Goal: Information Seeking & Learning: Learn about a topic

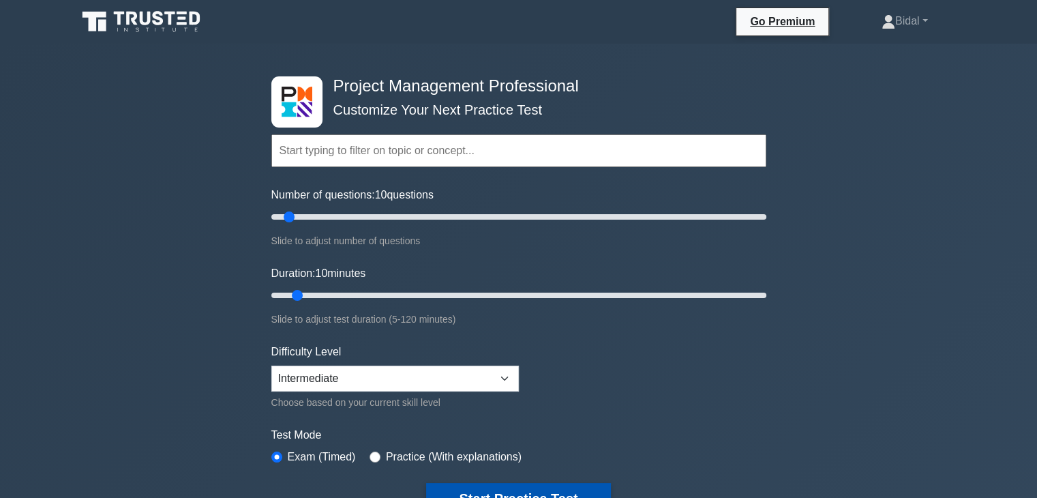
click at [578, 492] on button "Start Practice Test" at bounding box center [518, 498] width 184 height 31
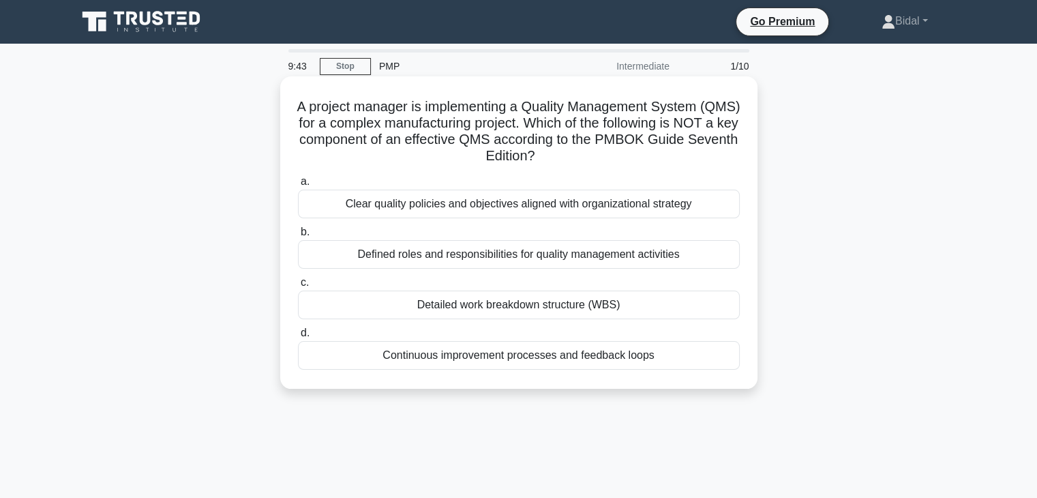
click at [546, 308] on div "Detailed work breakdown structure (WBS)" at bounding box center [519, 305] width 442 height 29
click at [298, 287] on input "c. Detailed work breakdown structure (WBS)" at bounding box center [298, 282] width 0 height 9
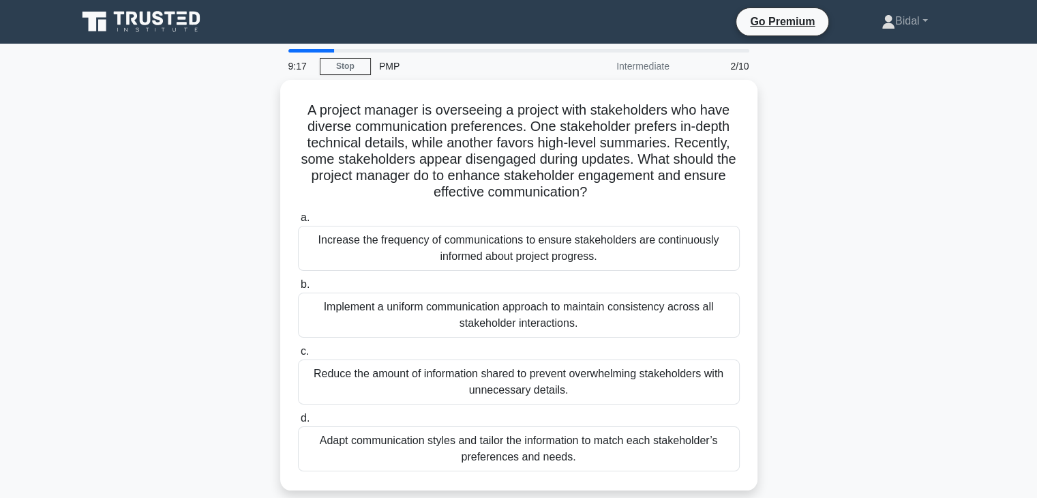
click at [546, 308] on div "Implement a uniform communication approach to maintain consistency across all s…" at bounding box center [519, 315] width 442 height 45
click at [298, 289] on input "b. Implement a uniform communication approach to maintain consistency across al…" at bounding box center [298, 284] width 0 height 9
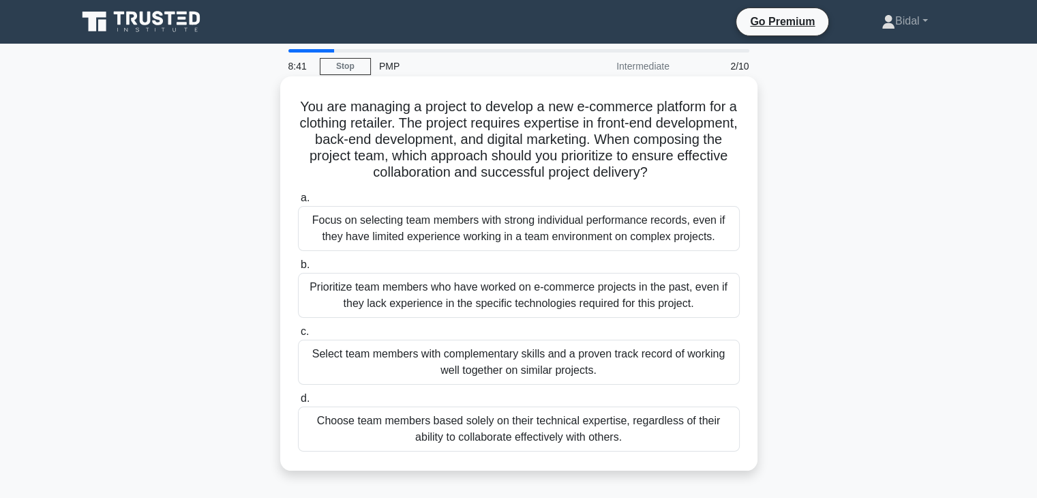
click at [511, 361] on div "Select team members with complementary skills and a proven track record of work…" at bounding box center [519, 362] width 442 height 45
click at [298, 336] on input "c. Select team members with complementary skills and a proven track record of w…" at bounding box center [298, 331] width 0 height 9
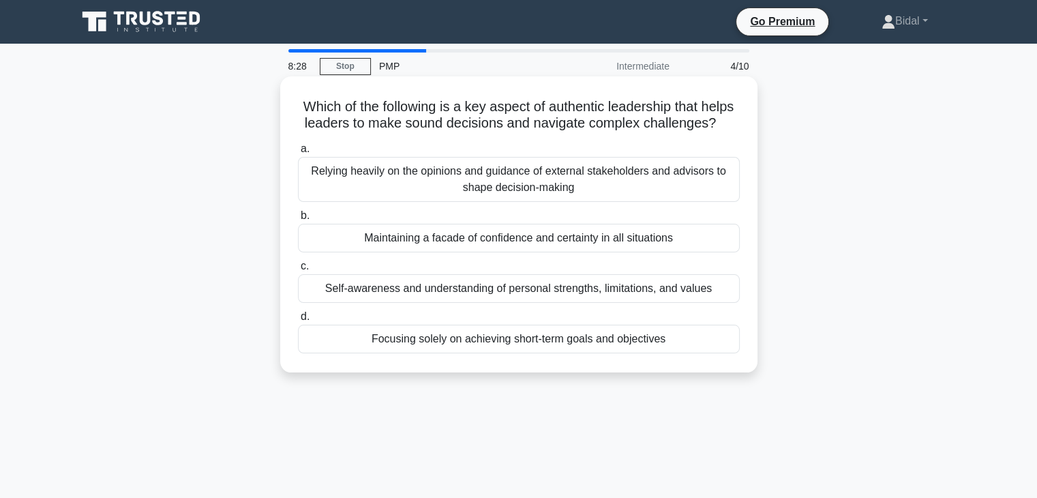
click at [507, 303] on div "Self-awareness and understanding of personal strengths, limitations, and values" at bounding box center [519, 288] width 442 height 29
click at [298, 271] on input "c. Self-awareness and understanding of personal strengths, limitations, and val…" at bounding box center [298, 266] width 0 height 9
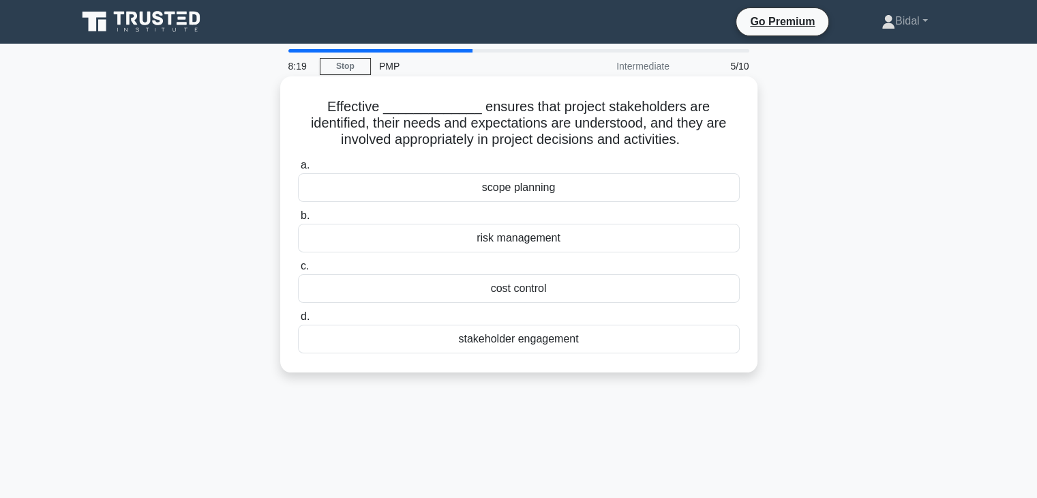
click at [523, 341] on div "stakeholder engagement" at bounding box center [519, 339] width 442 height 29
click at [298, 321] on input "d. stakeholder engagement" at bounding box center [298, 316] width 0 height 9
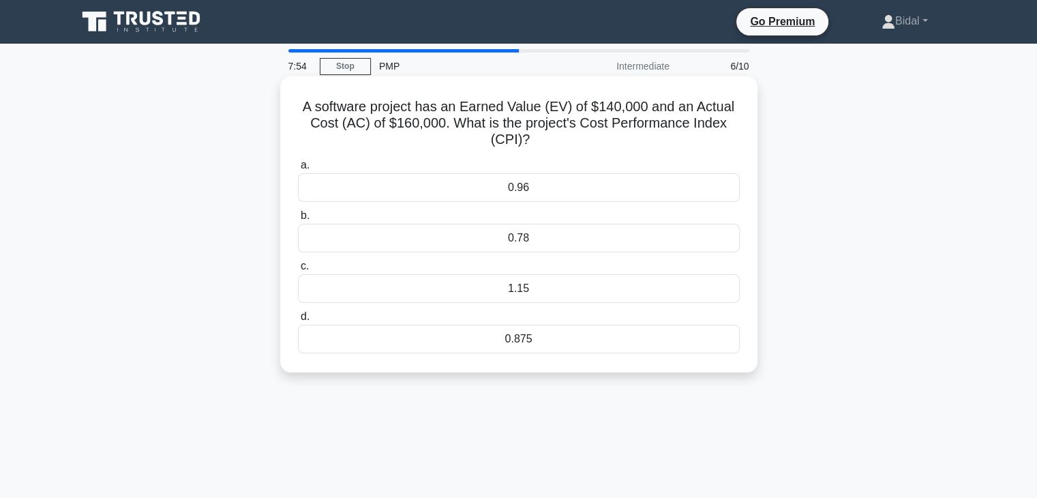
click at [518, 242] on div "0.78" at bounding box center [519, 238] width 442 height 29
click at [298, 220] on input "b. 0.78" at bounding box center [298, 215] width 0 height 9
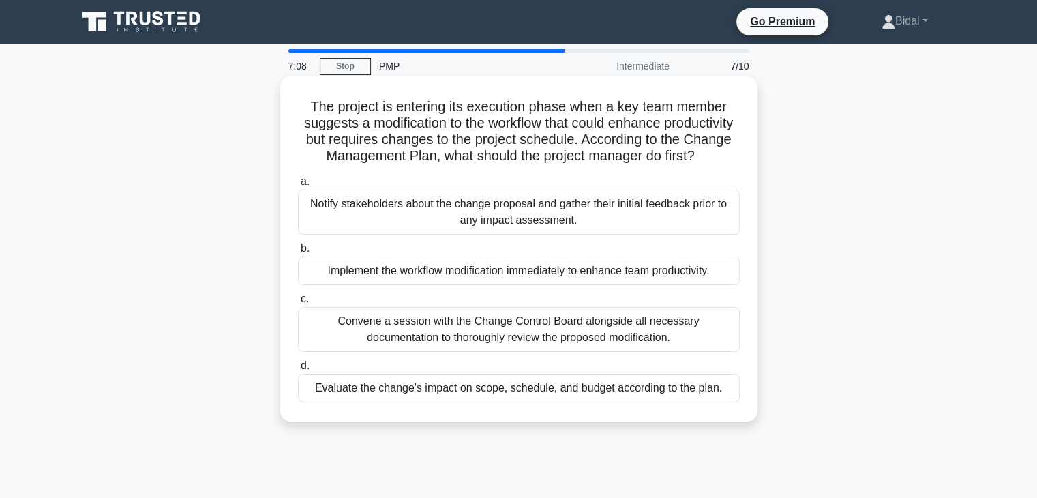
click at [499, 226] on div "Notify stakeholders about the change proposal and gather their initial feedback…" at bounding box center [519, 212] width 442 height 45
click at [298, 186] on input "a. Notify stakeholders about the change proposal and gather their initial feedb…" at bounding box center [298, 181] width 0 height 9
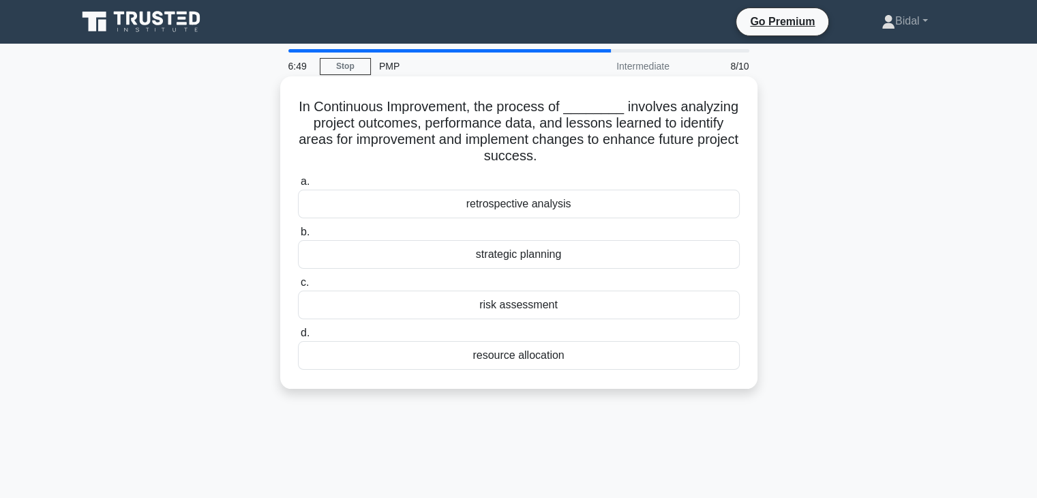
click at [521, 205] on div "retrospective analysis" at bounding box center [519, 204] width 442 height 29
click at [298, 186] on input "a. retrospective analysis" at bounding box center [298, 181] width 0 height 9
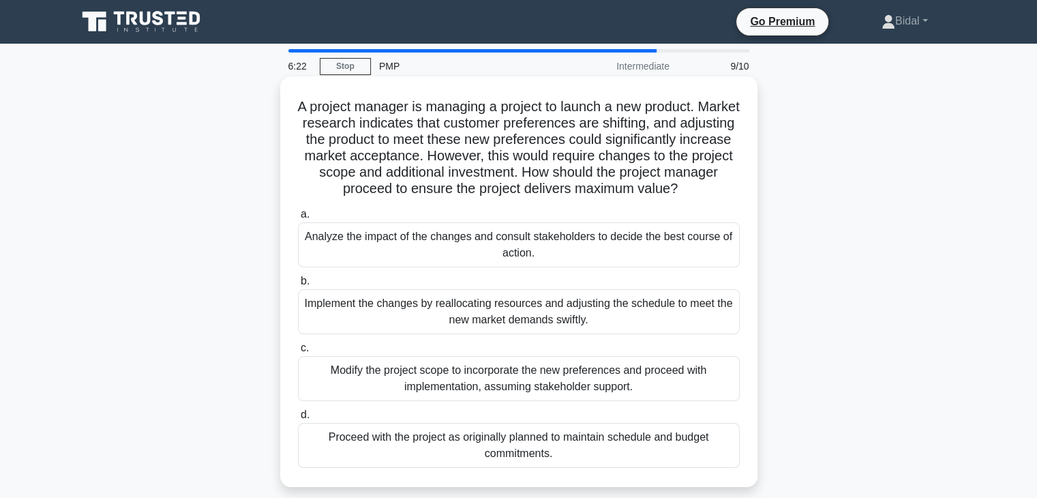
click at [516, 241] on div "Analyze the impact of the changes and consult stakeholders to decide the best c…" at bounding box center [519, 244] width 442 height 45
click at [298, 219] on input "a. Analyze the impact of the changes and consult stakeholders to decide the bes…" at bounding box center [298, 214] width 0 height 9
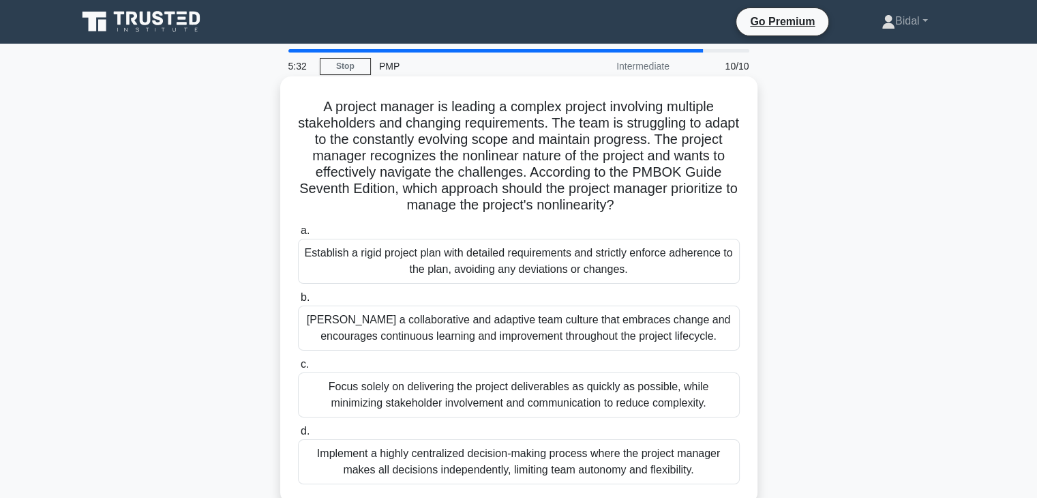
click at [513, 262] on div "Establish a rigid project plan with detailed requirements and strictly enforce …" at bounding box center [519, 261] width 442 height 45
click at [298, 235] on input "a. Establish a rigid project plan with detailed requirements and strictly enfor…" at bounding box center [298, 230] width 0 height 9
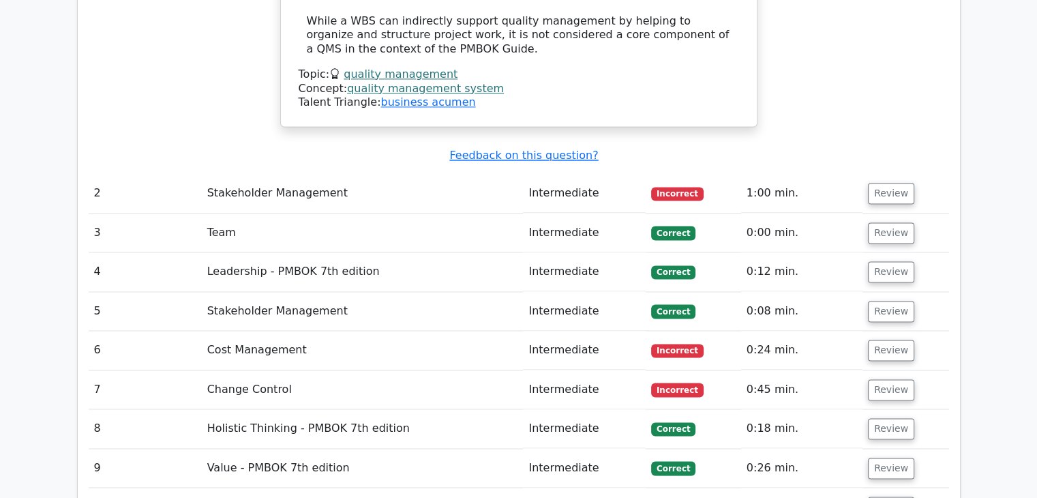
scroll to position [2128, 0]
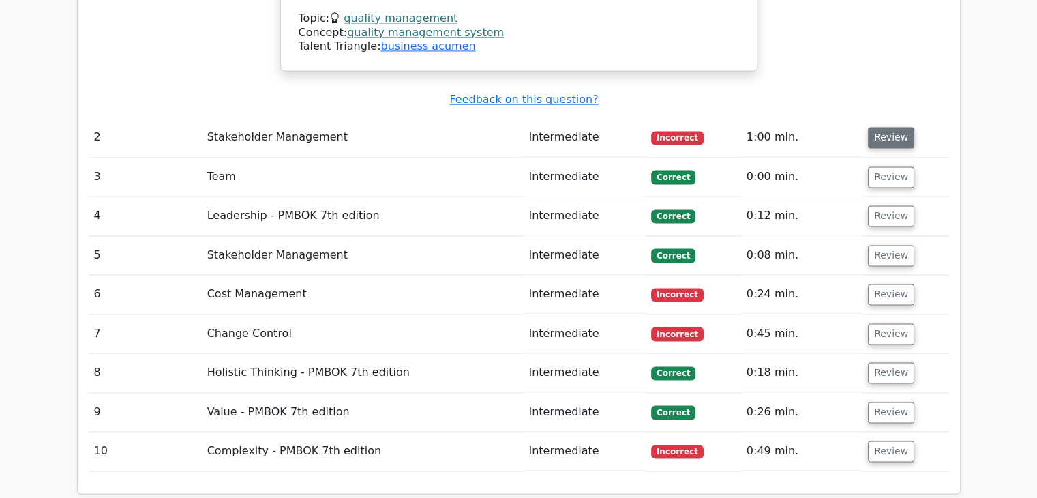
click at [882, 127] on button "Review" at bounding box center [891, 137] width 46 height 21
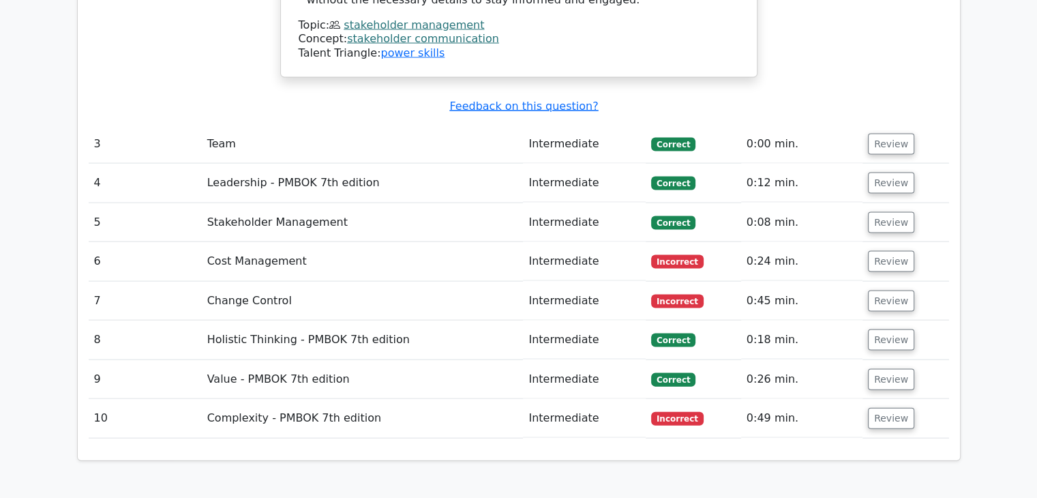
scroll to position [2919, 0]
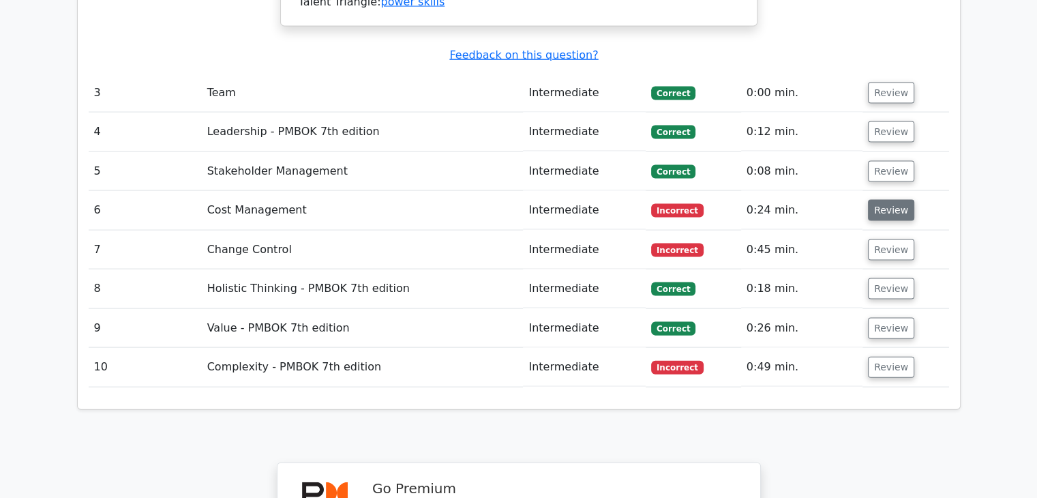
click at [885, 200] on button "Review" at bounding box center [891, 210] width 46 height 21
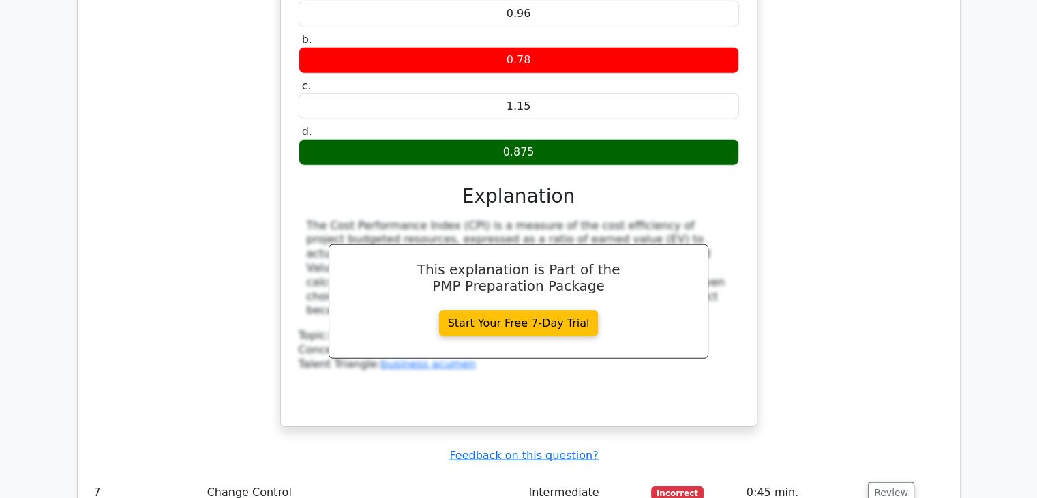
scroll to position [3274, 0]
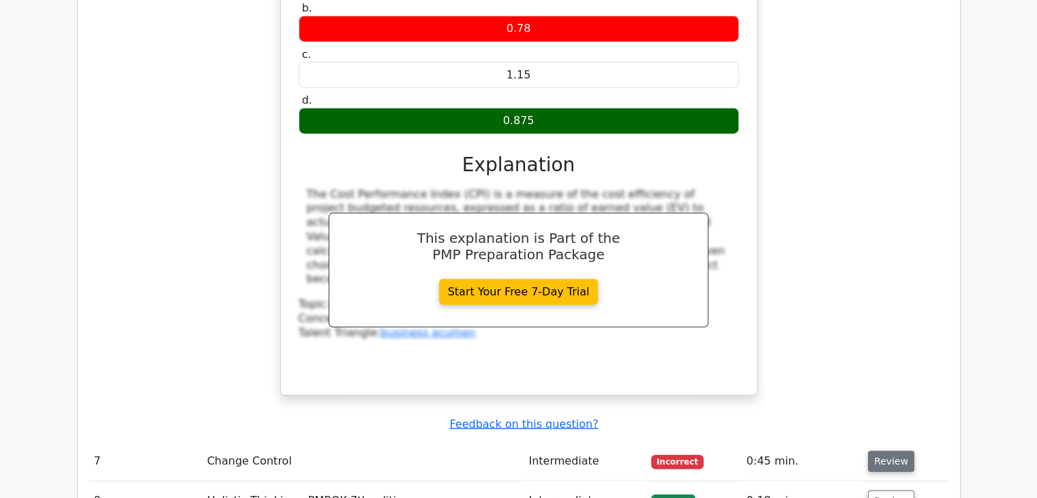
click at [889, 451] on button "Review" at bounding box center [891, 461] width 46 height 21
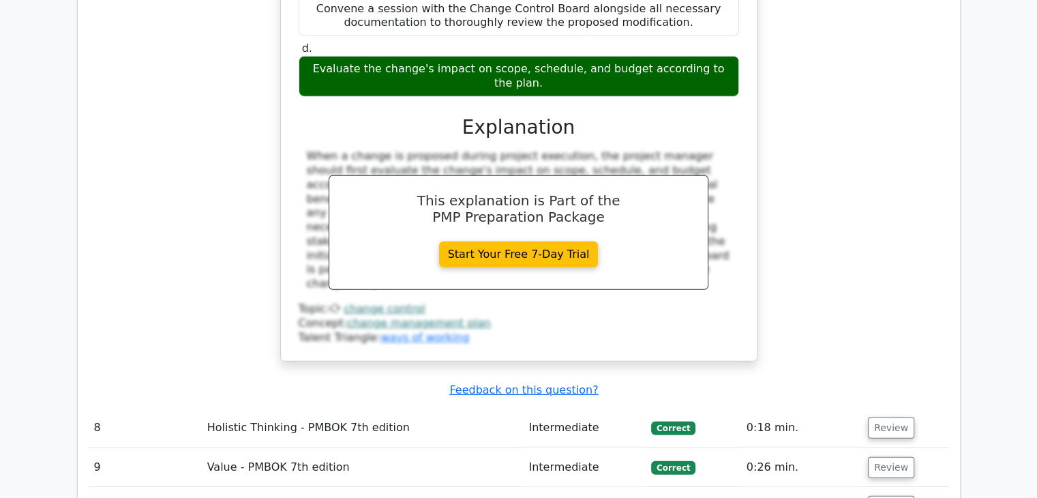
scroll to position [4010, 0]
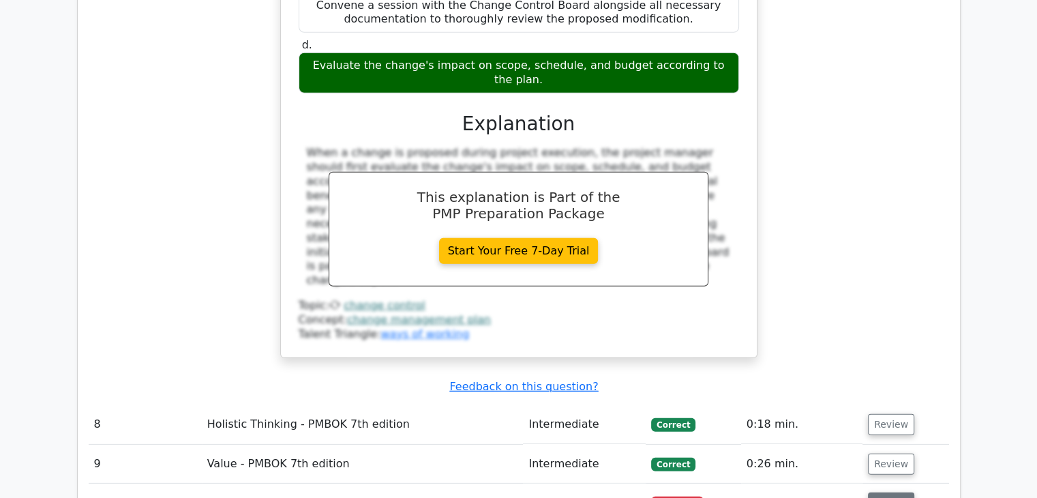
click at [882, 492] on button "Review" at bounding box center [891, 502] width 46 height 21
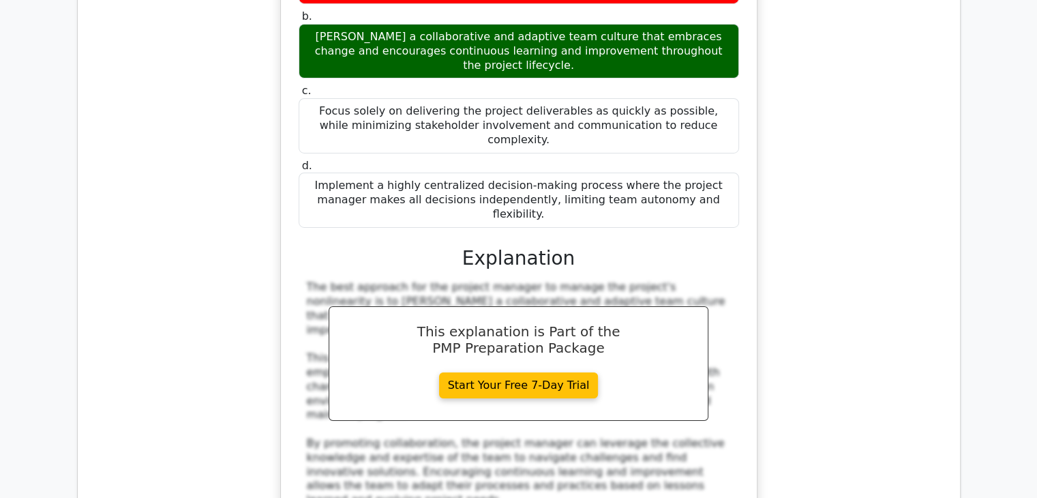
scroll to position [4747, 0]
